Goal: Task Accomplishment & Management: Complete application form

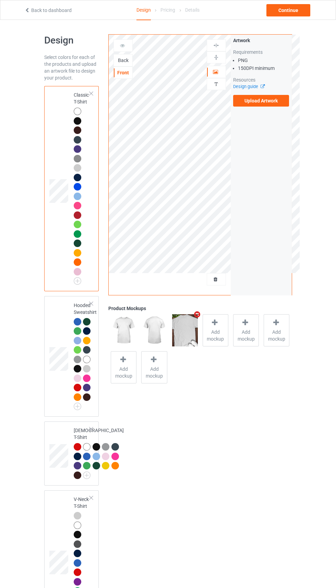
click at [126, 63] on div "Back" at bounding box center [123, 60] width 18 height 7
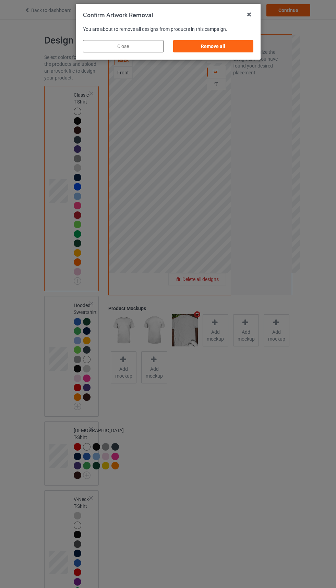
click at [235, 40] on div "Remove all" at bounding box center [213, 46] width 80 height 12
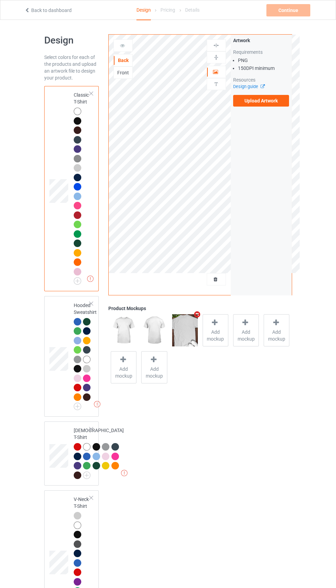
click at [128, 75] on div "Front" at bounding box center [123, 72] width 18 height 7
click at [197, 314] on icon "Remove mockup" at bounding box center [197, 314] width 9 height 7
click at [260, 100] on label "Upload Artwork" at bounding box center [261, 101] width 56 height 12
click at [0, 0] on input "Upload Artwork" at bounding box center [0, 0] width 0 height 0
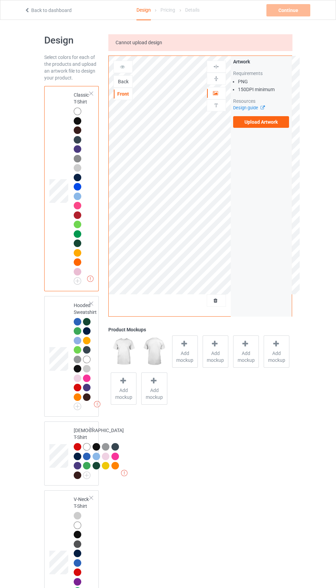
click at [270, 118] on label "Upload Artwork" at bounding box center [261, 122] width 56 height 12
click at [0, 0] on input "Upload Artwork" at bounding box center [0, 0] width 0 height 0
click at [131, 85] on div "Back" at bounding box center [122, 81] width 19 height 12
click at [122, 81] on div "Back" at bounding box center [123, 81] width 18 height 7
click at [270, 126] on label "Upload Artwork" at bounding box center [261, 122] width 56 height 12
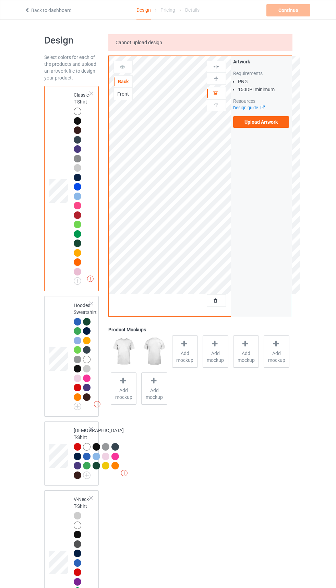
click at [0, 0] on input "Upload Artwork" at bounding box center [0, 0] width 0 height 0
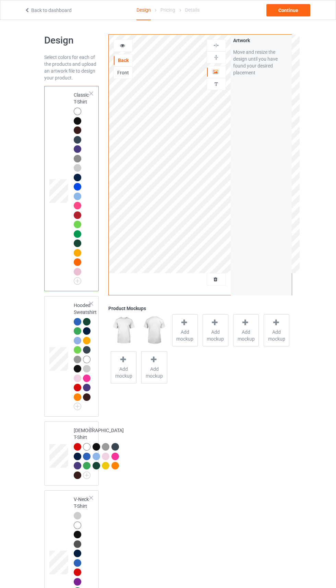
click at [123, 76] on div "Front" at bounding box center [123, 72] width 18 height 7
click at [262, 103] on label "Upload Artwork" at bounding box center [261, 101] width 56 height 12
click at [0, 0] on input "Upload Artwork" at bounding box center [0, 0] width 0 height 0
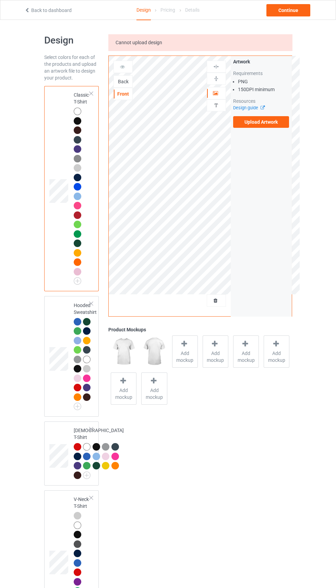
click at [125, 86] on div "Back" at bounding box center [122, 81] width 19 height 12
click at [125, 81] on div "Back" at bounding box center [123, 81] width 18 height 7
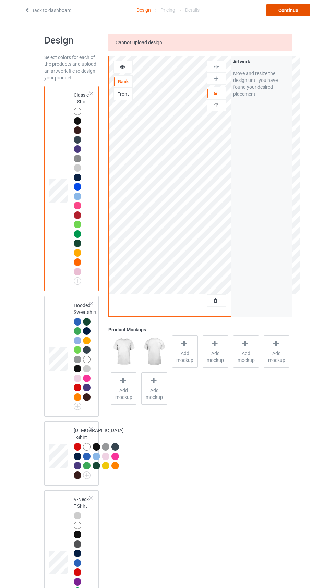
click at [292, 12] on div "Continue" at bounding box center [288, 10] width 44 height 12
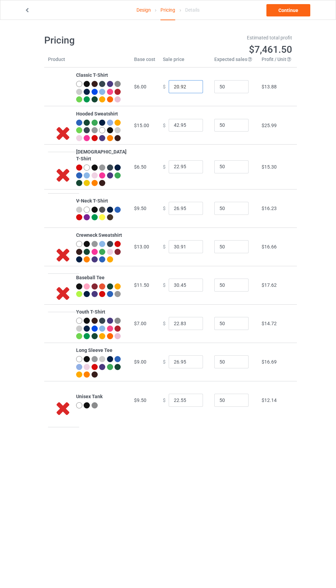
click at [169, 90] on input "20.92" at bounding box center [186, 86] width 34 height 13
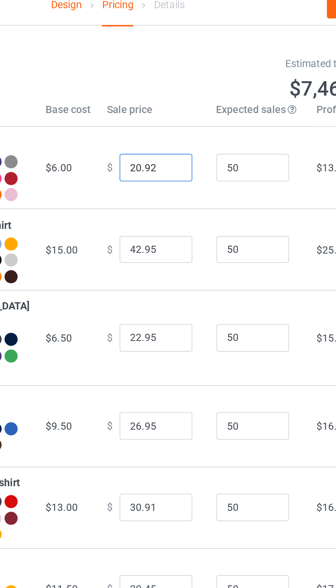
click at [171, 89] on input "20.92" at bounding box center [186, 86] width 34 height 13
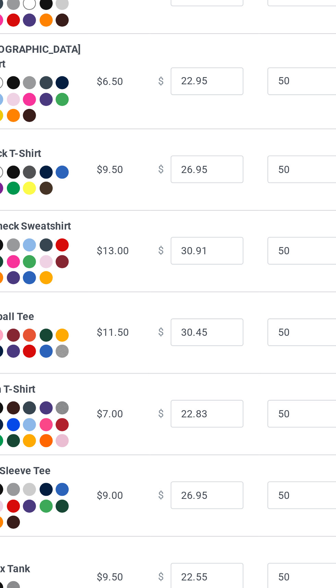
type input "21.92"
click at [170, 173] on input "22.95" at bounding box center [186, 166] width 34 height 13
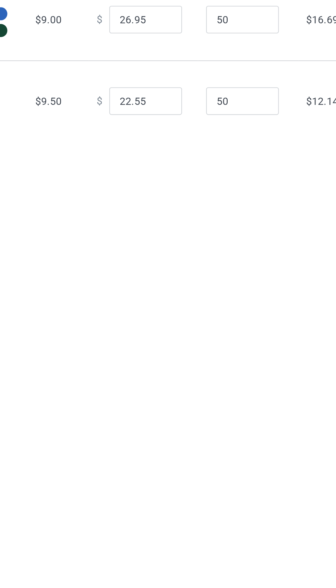
type input "23.95"
click at [170, 407] on input "22.55" at bounding box center [186, 400] width 34 height 13
type input "23.55"
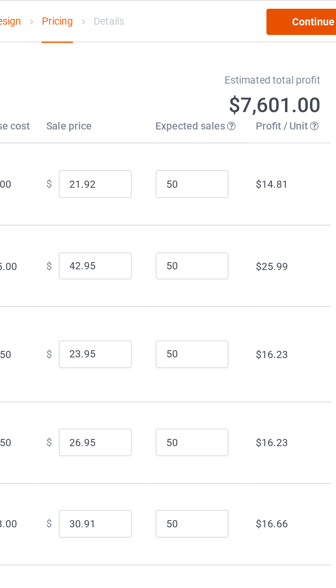
click at [294, 14] on link "Continue" at bounding box center [288, 10] width 44 height 12
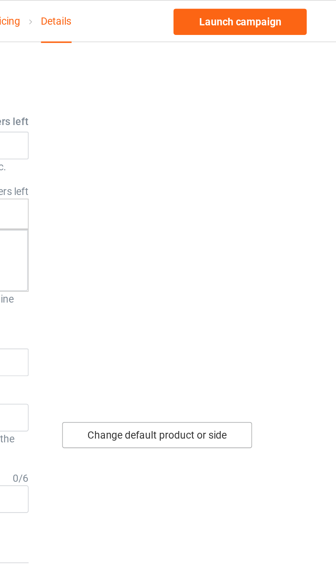
click at [270, 203] on div "Change default product or side" at bounding box center [239, 205] width 89 height 12
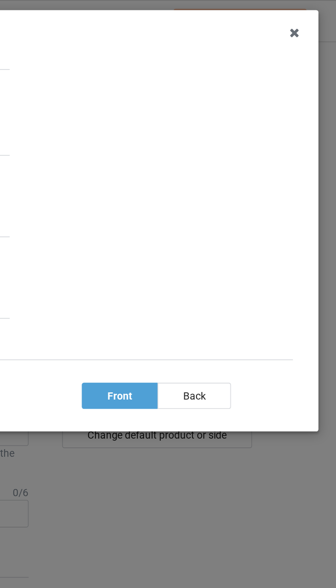
click at [265, 185] on div "back" at bounding box center [257, 186] width 35 height 12
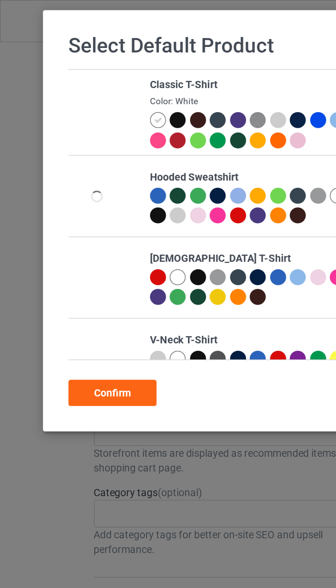
click at [61, 180] on div "Confirm" at bounding box center [52, 185] width 41 height 12
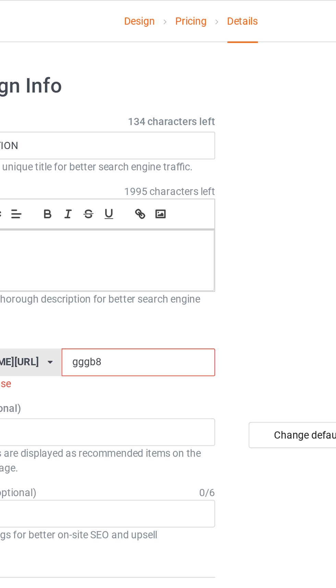
click at [130, 172] on input "gggb8" at bounding box center [143, 170] width 72 height 13
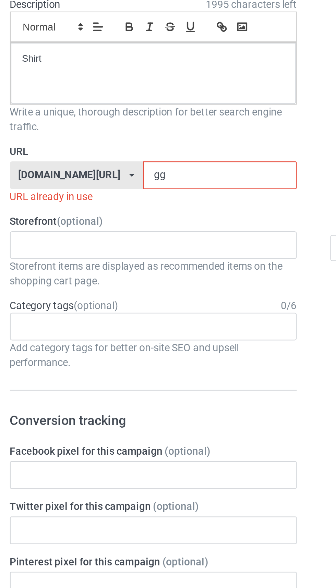
type input "g"
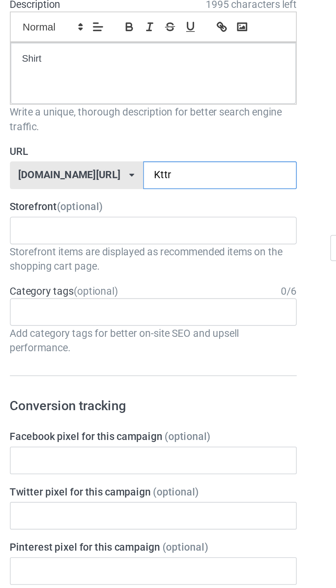
type input "Kttr7"
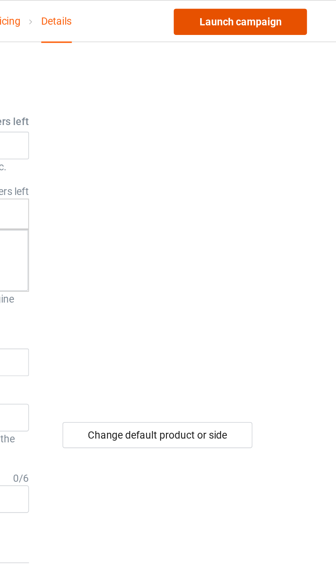
click at [295, 12] on link "Launch campaign" at bounding box center [278, 10] width 63 height 12
